Goal: Find specific page/section: Find specific page/section

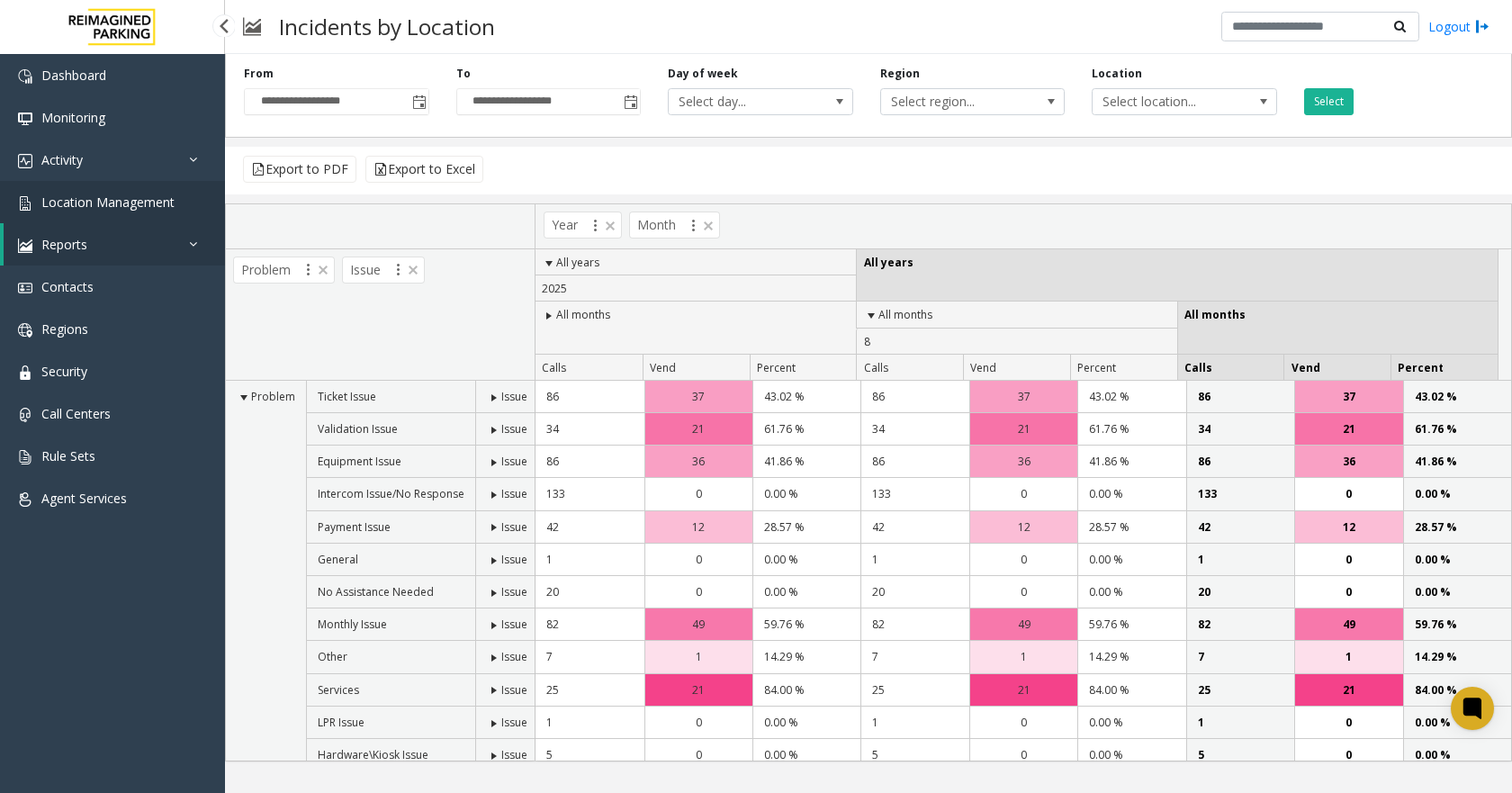
click at [145, 209] on span "Location Management" at bounding box center [108, 202] width 133 height 17
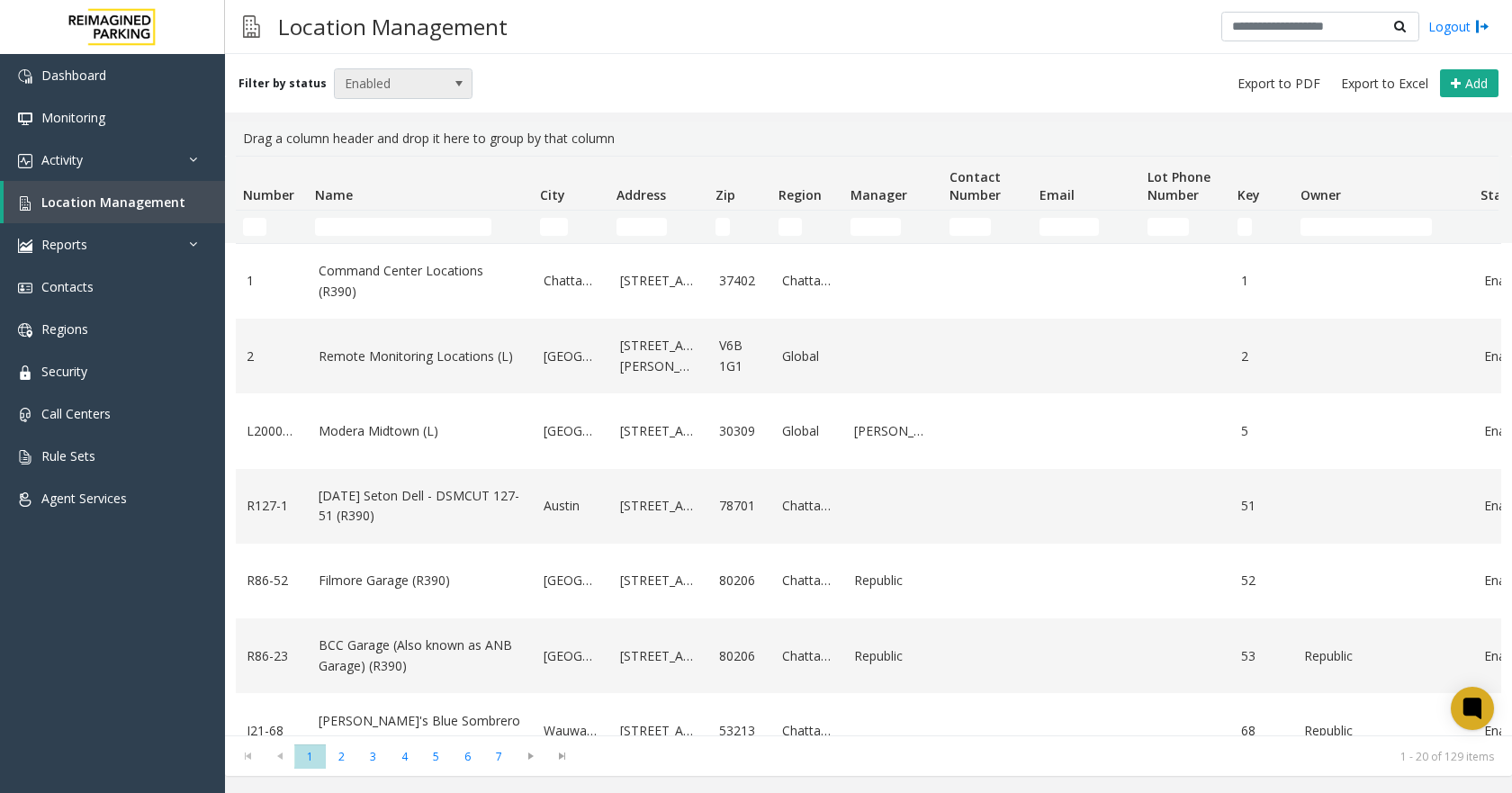
click at [351, 78] on span "Enabled" at bounding box center [389, 83] width 109 height 29
click at [349, 117] on li "All" at bounding box center [396, 114] width 134 height 24
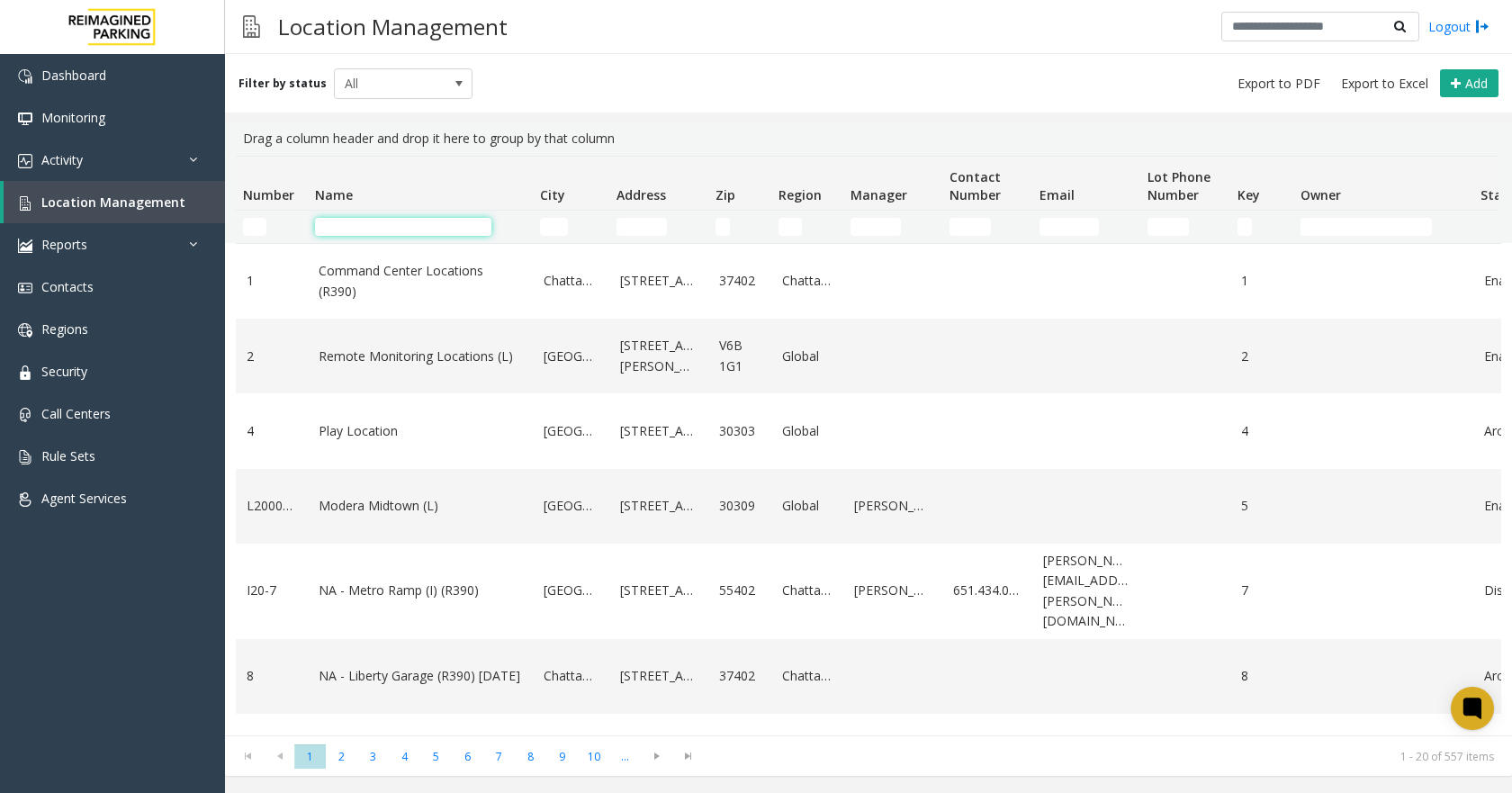
click at [376, 221] on input "Name Filter" at bounding box center [403, 226] width 176 height 18
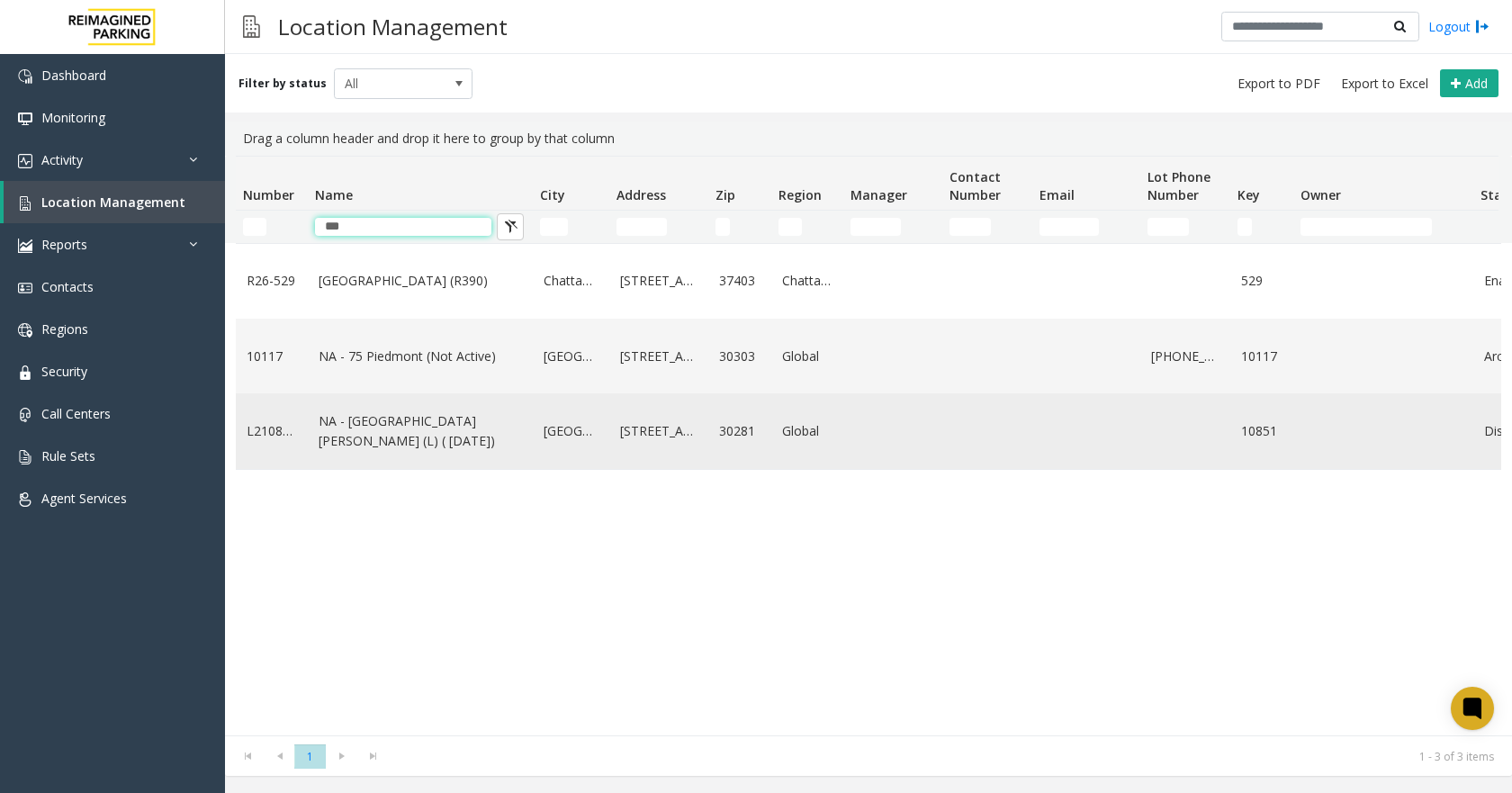
type input "***"
click at [284, 438] on link "L21085100" at bounding box center [271, 431] width 50 height 19
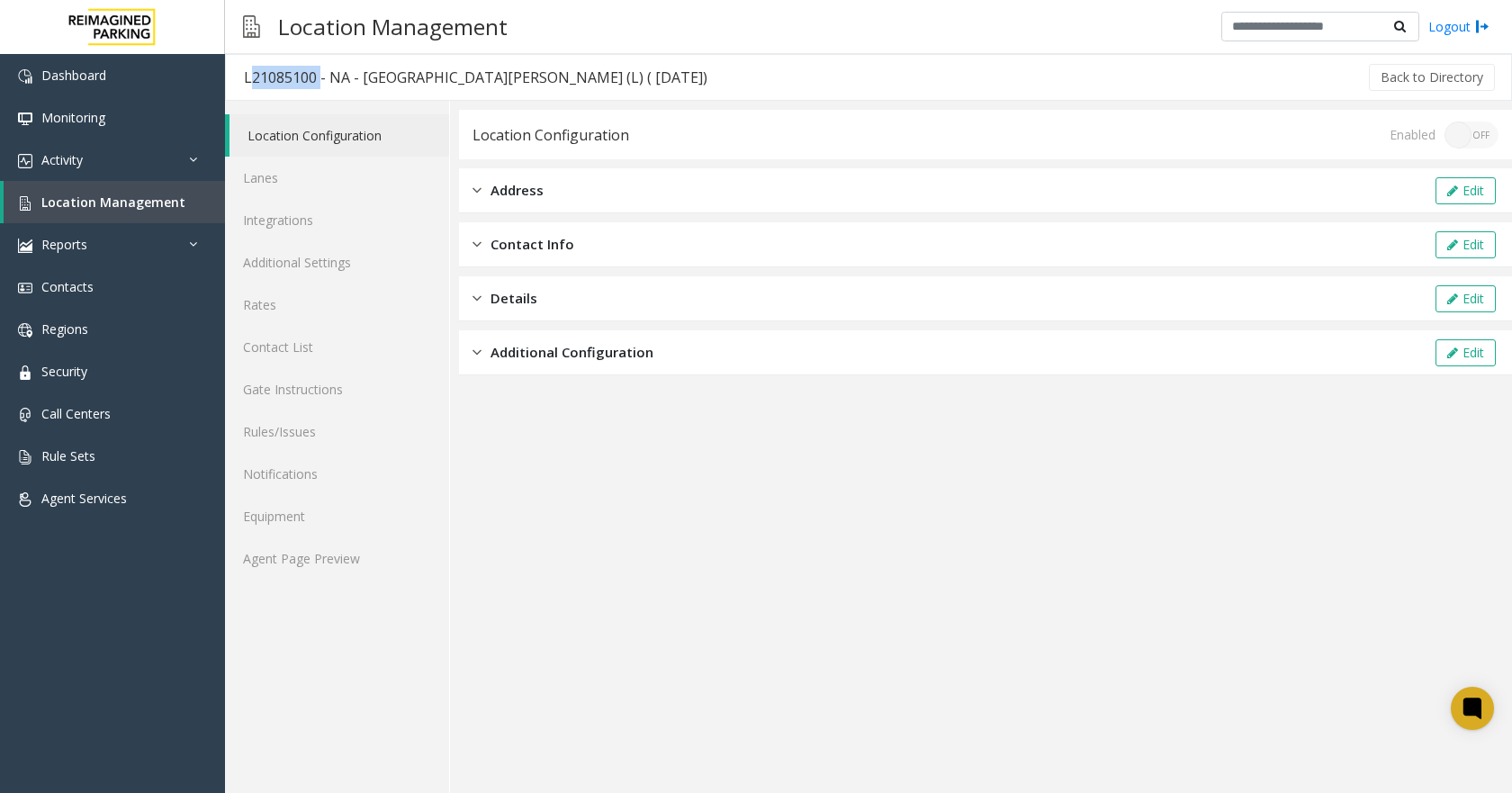
drag, startPoint x: 317, startPoint y: 77, endPoint x: 246, endPoint y: 73, distance: 71.1
click at [246, 73] on div "L21085100 - NA - [GEOGRAPHIC_DATA][PERSON_NAME] (L) ( [DATE])" at bounding box center [475, 77] width 463 height 23
copy div "L21085100"
